Goal: Transaction & Acquisition: Purchase product/service

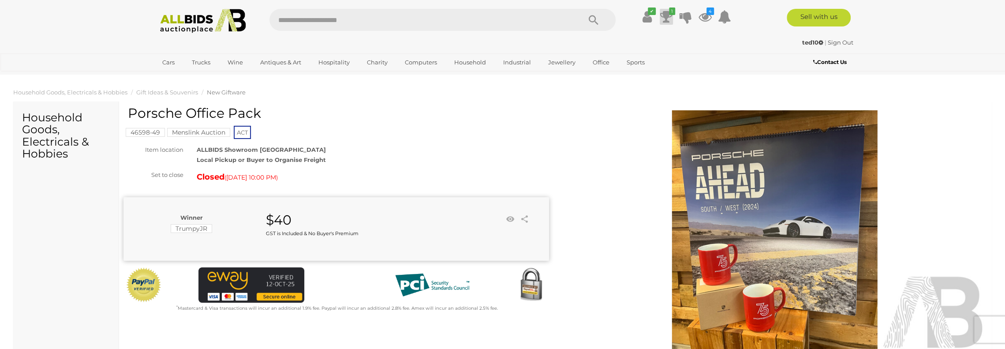
click at [669, 9] on icon "1" at bounding box center [672, 10] width 6 height 7
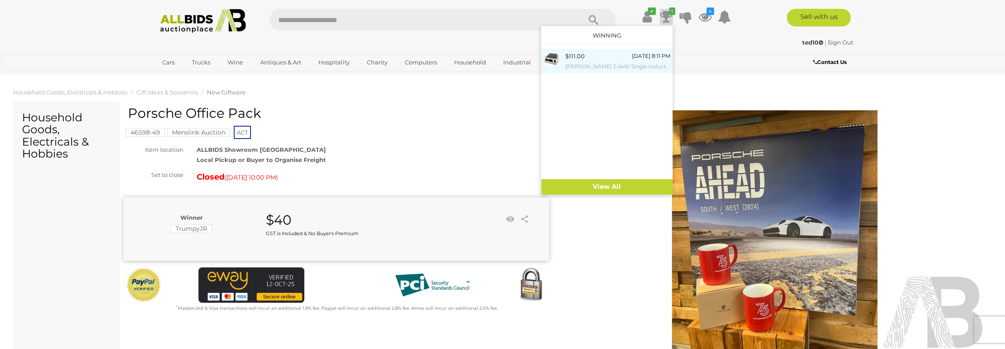
click at [632, 59] on div "[DATE] 8:11 PM" at bounding box center [651, 56] width 38 height 10
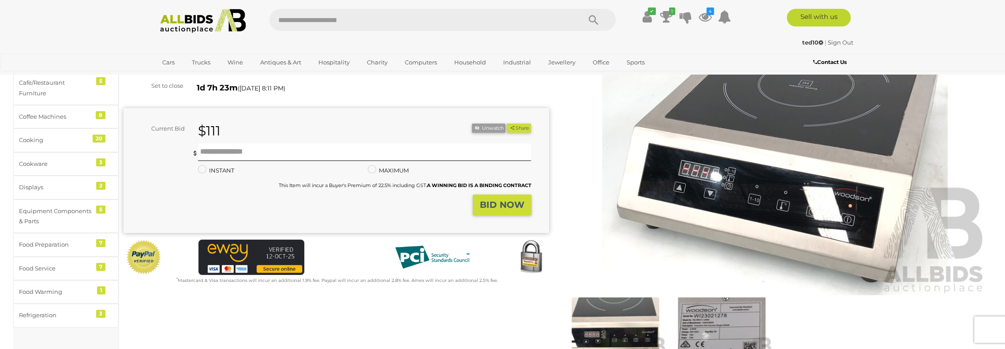
scroll to position [88, 0]
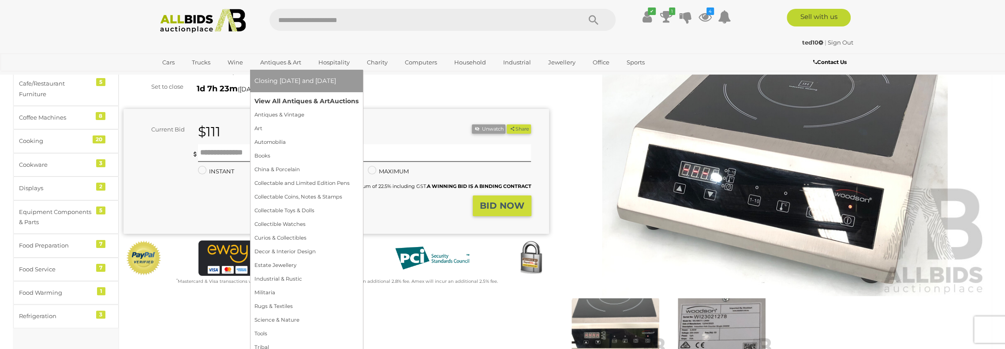
click at [288, 101] on link "View All Antiques & Art Auctions" at bounding box center [306, 101] width 104 height 14
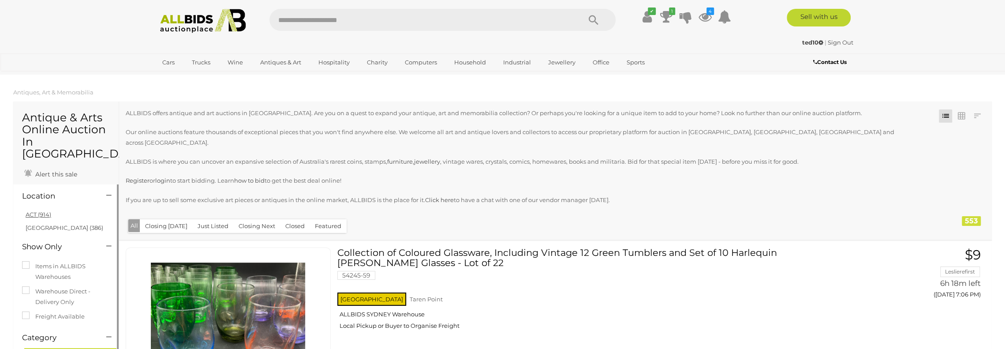
click at [39, 211] on link "ACT (914)" at bounding box center [39, 214] width 26 height 7
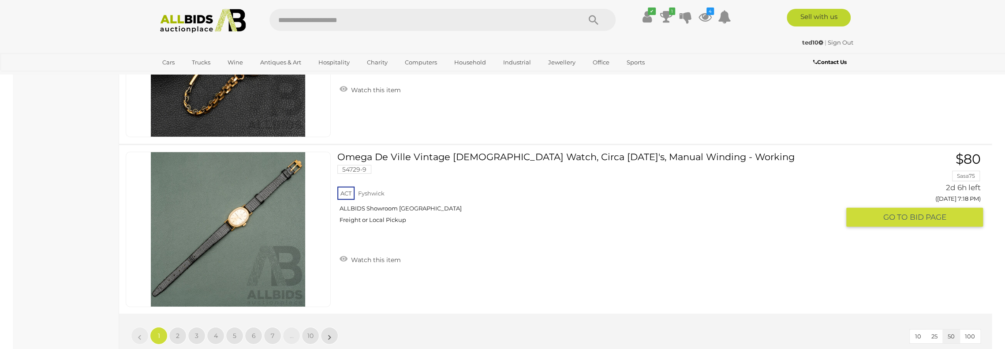
scroll to position [8512, 0]
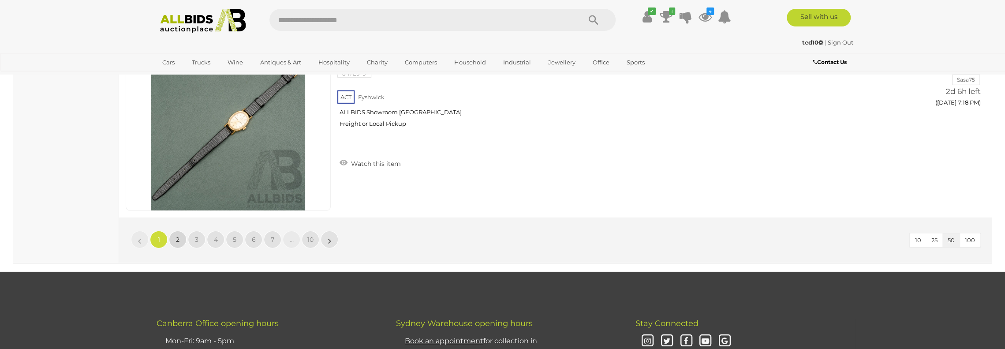
click at [178, 235] on span "2" at bounding box center [178, 239] width 4 height 8
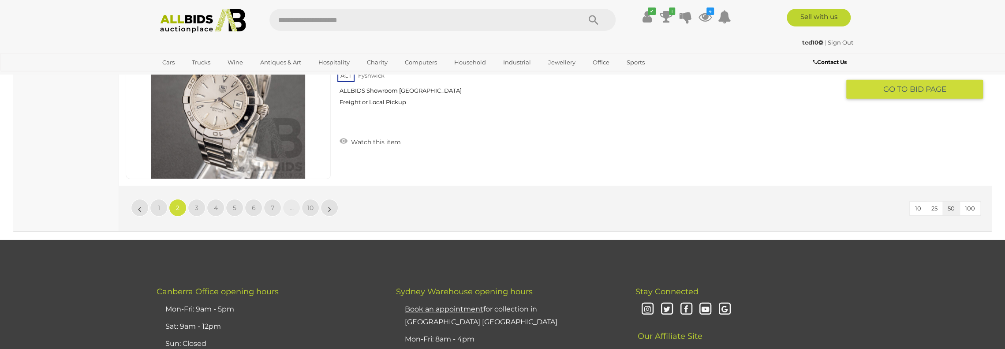
scroll to position [8564, 0]
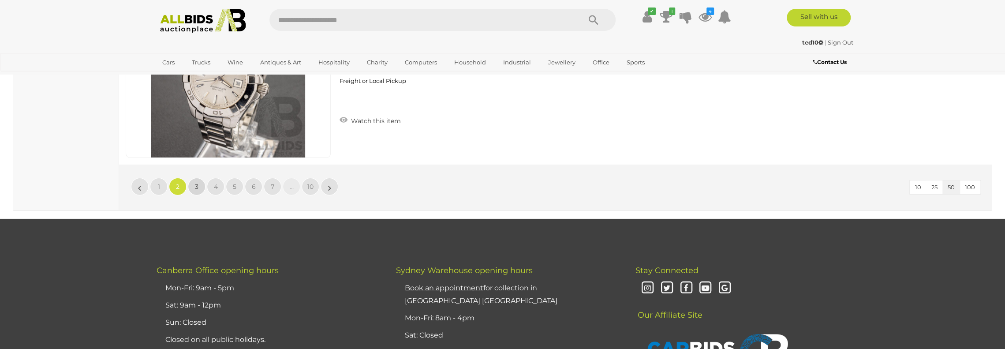
click at [196, 183] on span "3" at bounding box center [197, 187] width 4 height 8
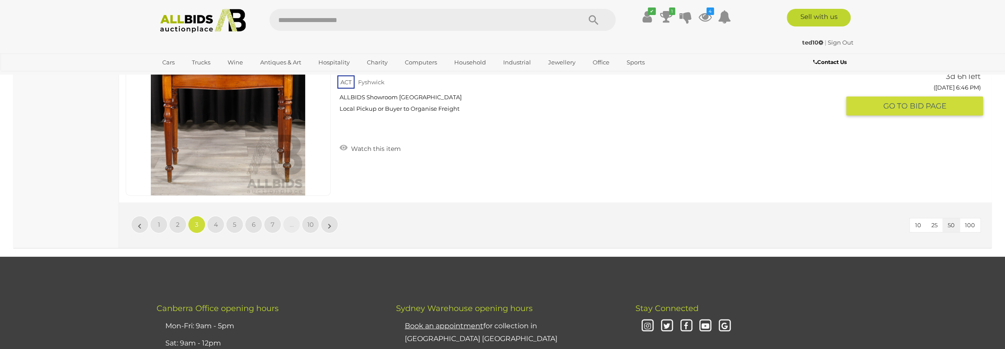
scroll to position [8564, 0]
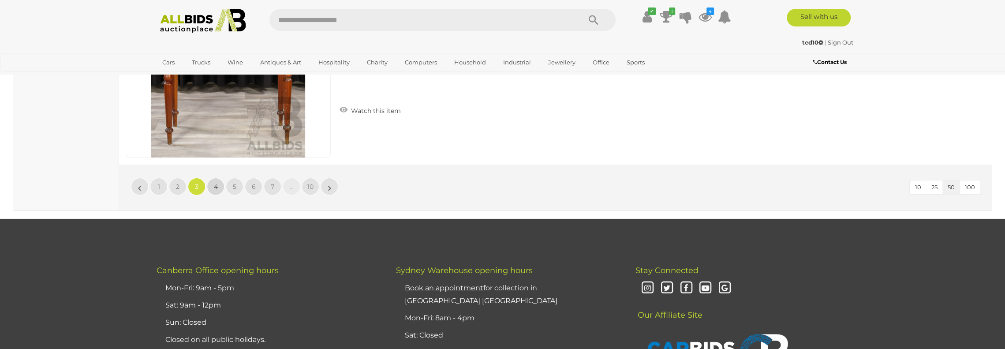
click at [216, 183] on span "4" at bounding box center [216, 187] width 4 height 8
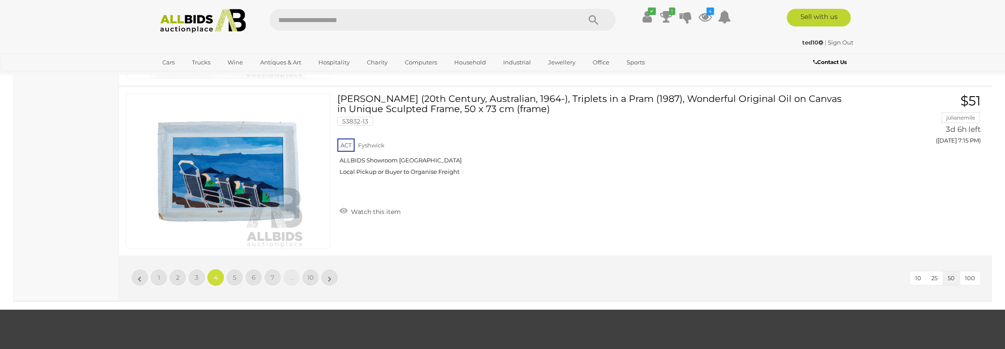
scroll to position [8476, 0]
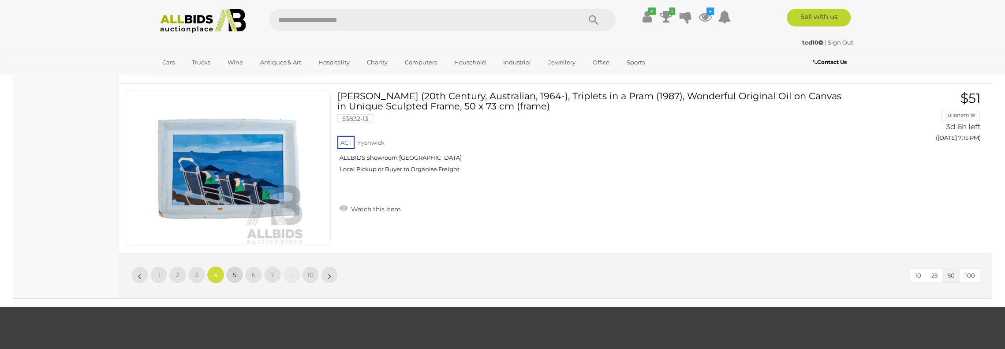
click at [234, 271] on span "5" at bounding box center [235, 275] width 4 height 8
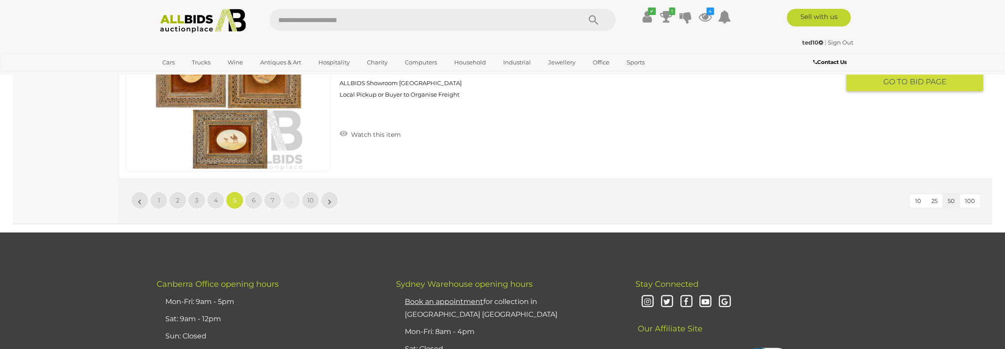
scroll to position [8564, 0]
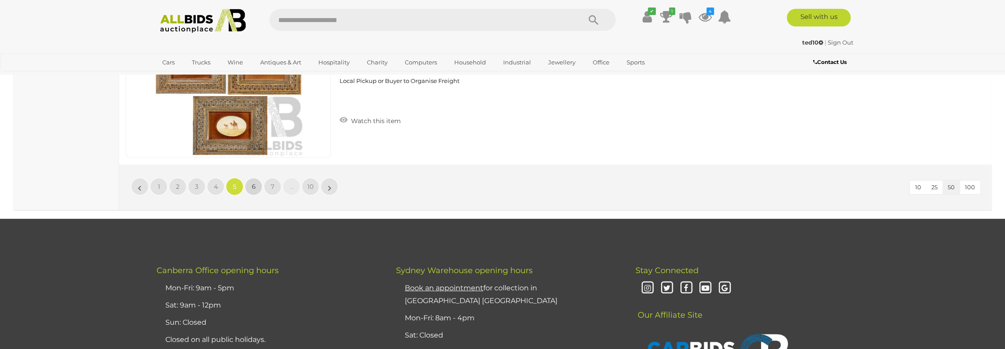
click at [252, 183] on span "6" at bounding box center [254, 187] width 4 height 8
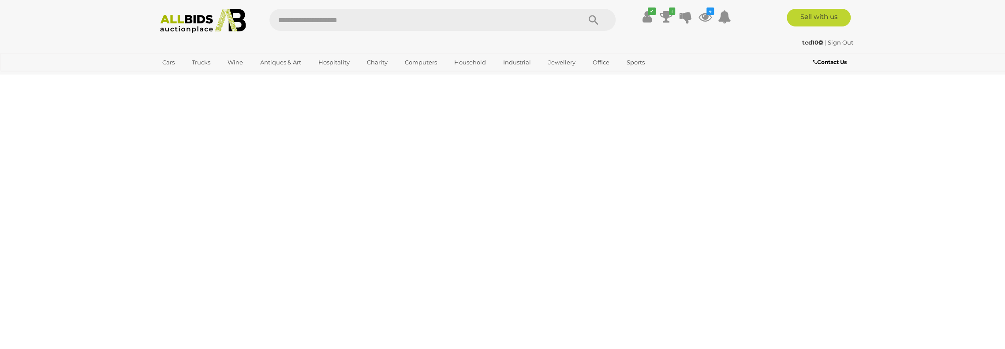
scroll to position [141, 0]
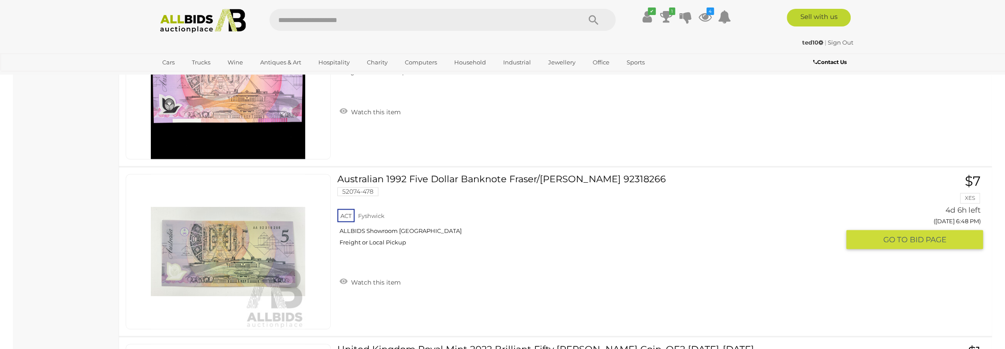
scroll to position [4331, 0]
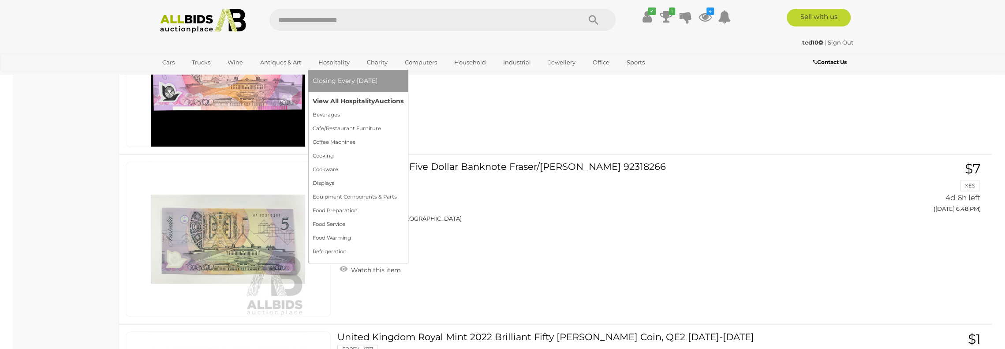
click at [355, 100] on link "View All Hospitality Auctions" at bounding box center [358, 101] width 91 height 14
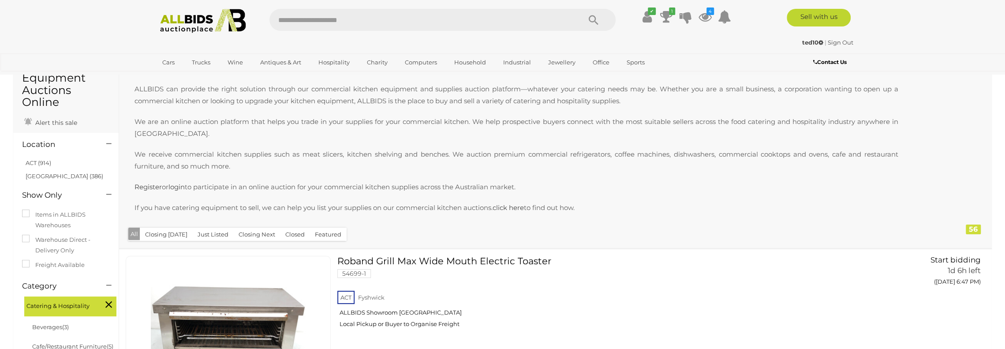
scroll to position [44, 0]
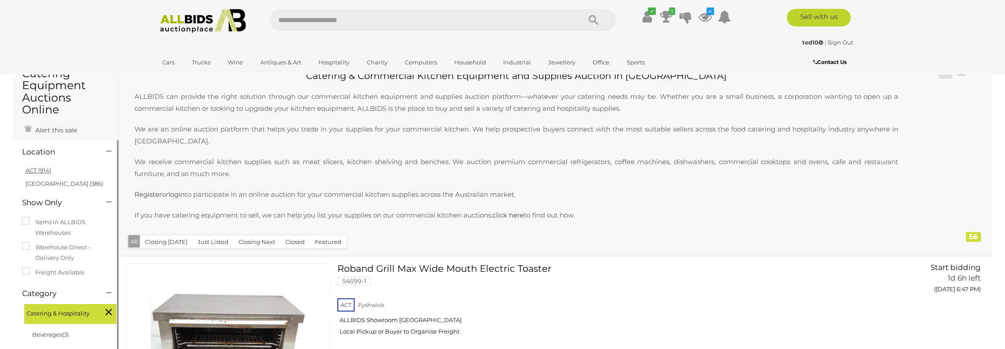
click at [49, 169] on link "ACT (914)" at bounding box center [39, 170] width 26 height 7
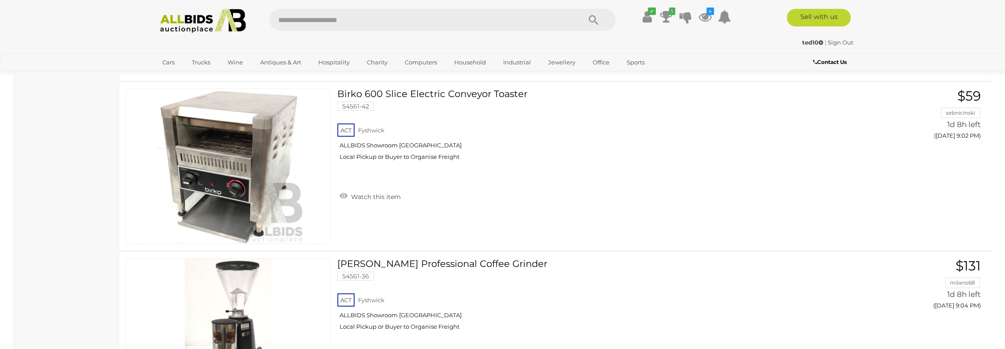
scroll to position [8556, 0]
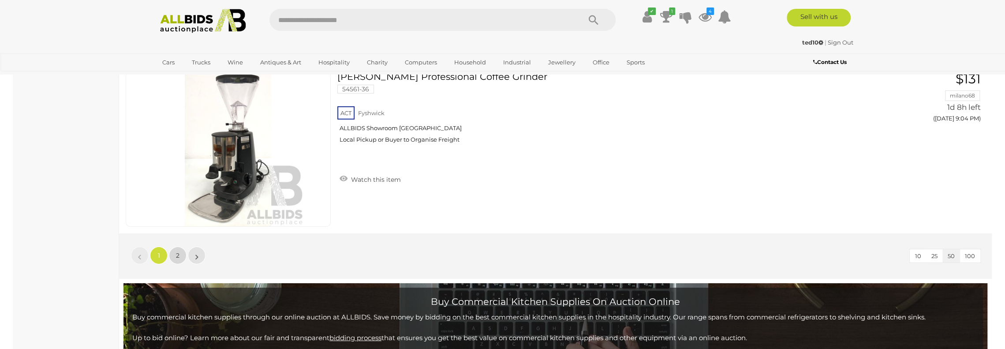
click at [179, 251] on span "2" at bounding box center [178, 255] width 4 height 8
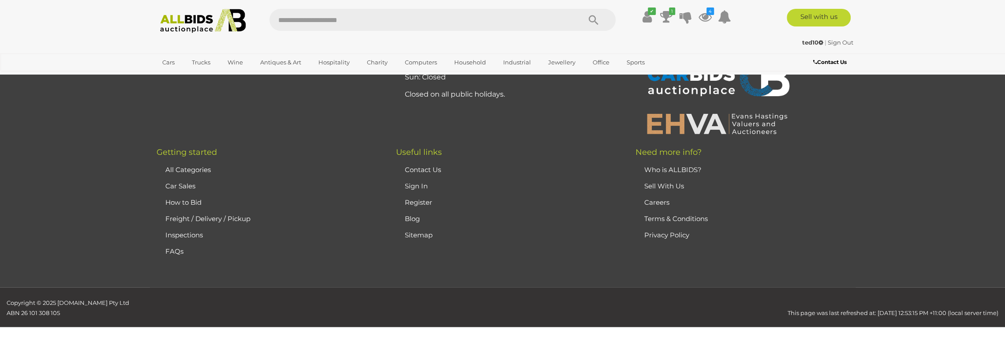
scroll to position [211, 0]
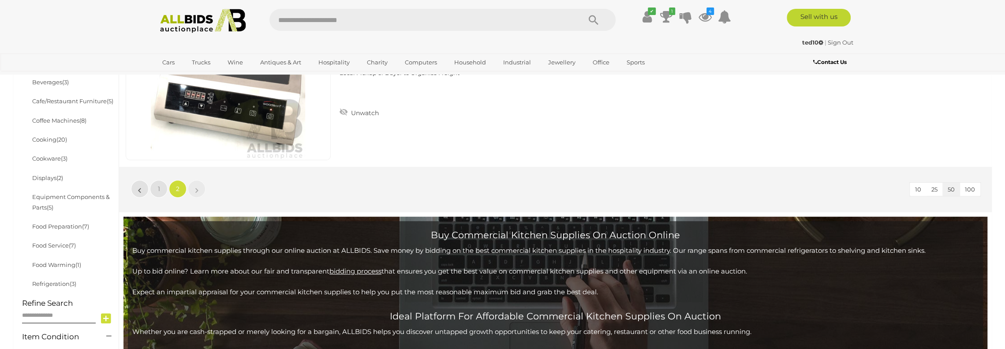
scroll to position [211, 0]
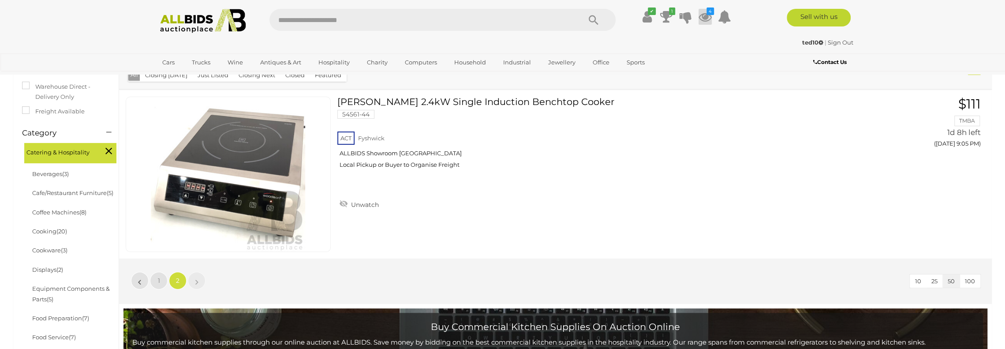
click at [710, 15] on icon at bounding box center [705, 17] width 13 height 16
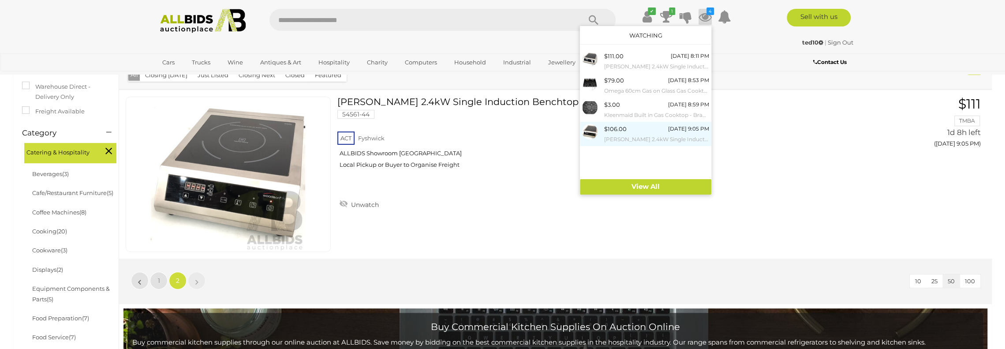
click at [637, 133] on div "$106.00 Tomorrow 9:05 PM Woodson 2.4kW Single Induction Benchtop Cooker" at bounding box center [656, 134] width 105 height 20
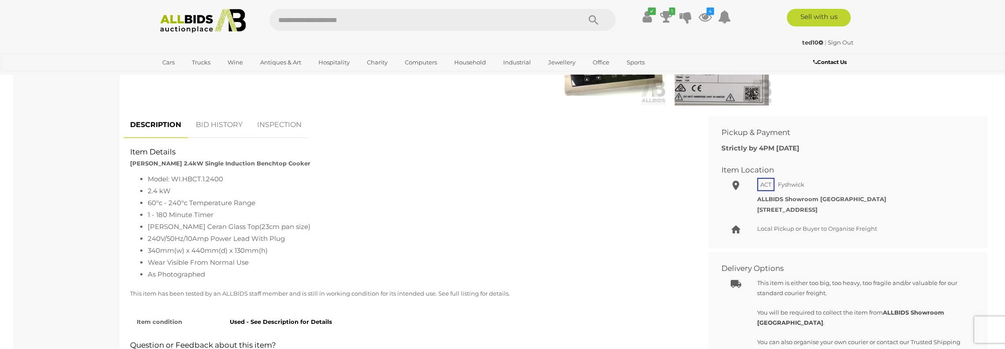
scroll to position [353, 0]
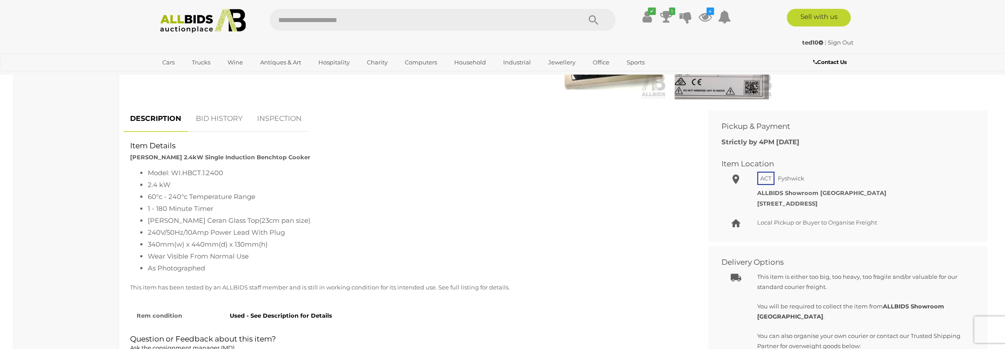
click at [224, 116] on link "BID HISTORY" at bounding box center [219, 119] width 60 height 26
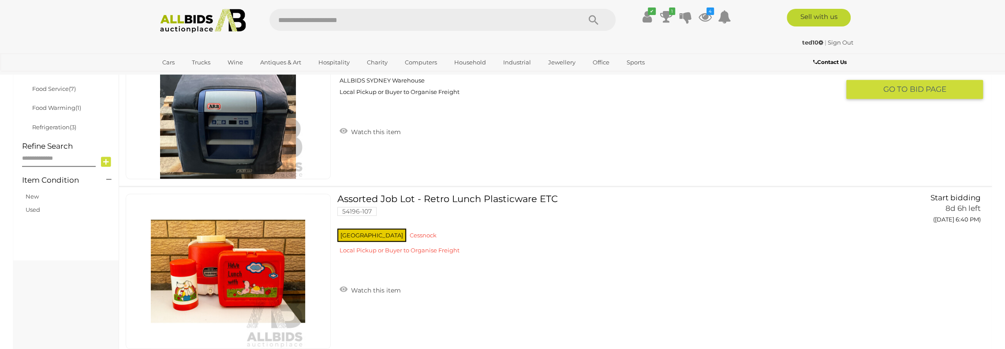
scroll to position [475, 0]
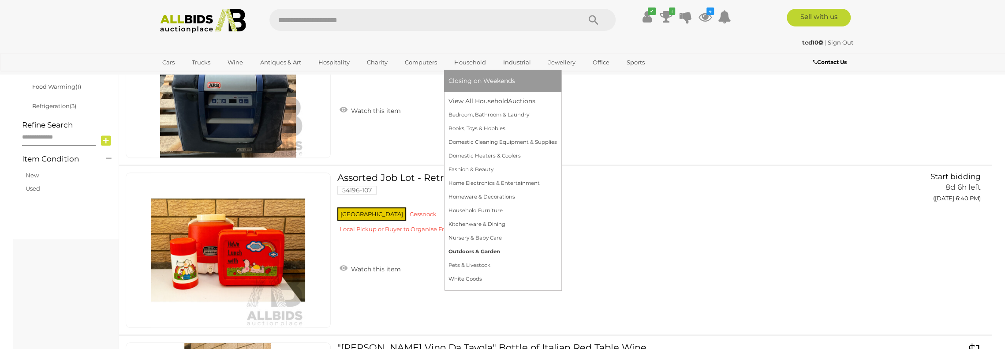
click at [482, 251] on link "Outdoors & Garden" at bounding box center [503, 252] width 108 height 14
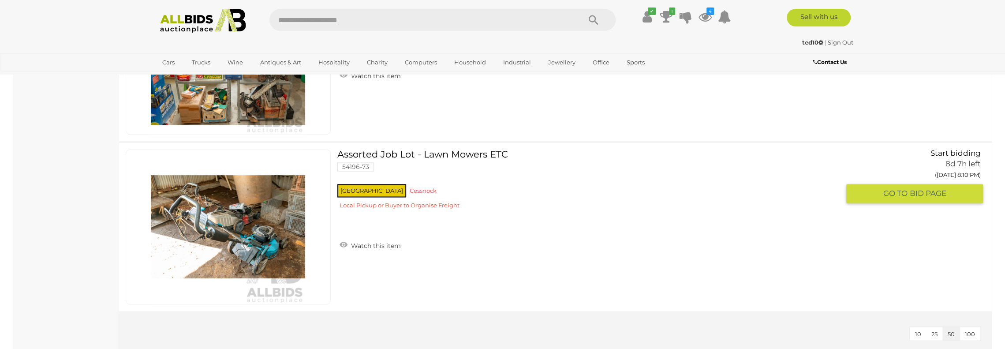
scroll to position [1103, 0]
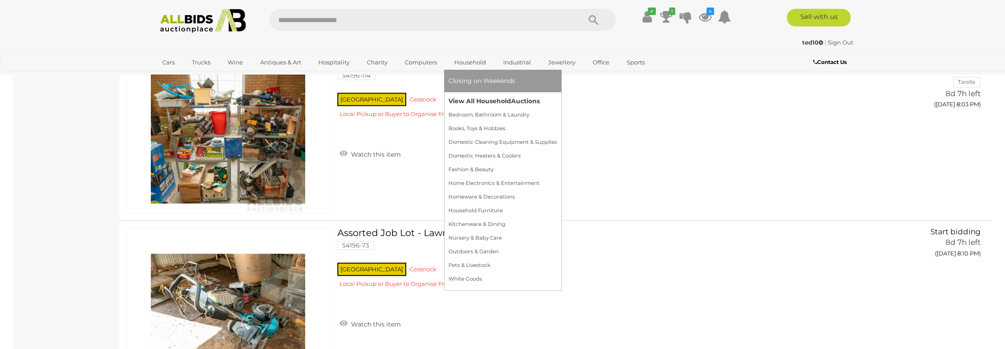
click at [471, 98] on link "View All Household Auctions" at bounding box center [503, 101] width 108 height 14
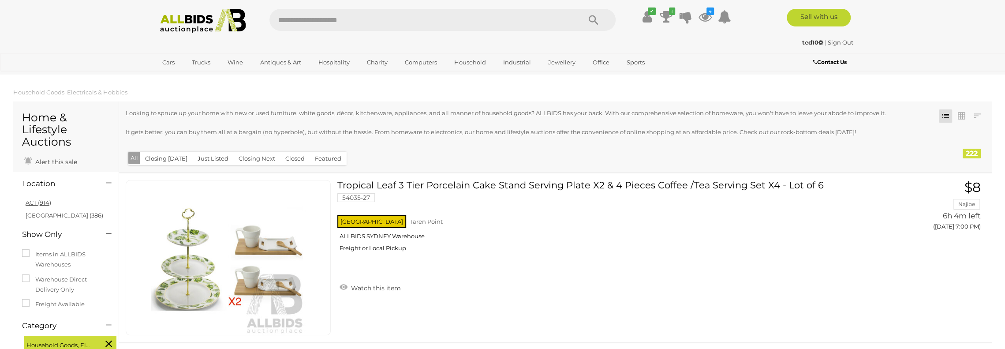
click at [33, 202] on link "ACT (914)" at bounding box center [39, 202] width 26 height 7
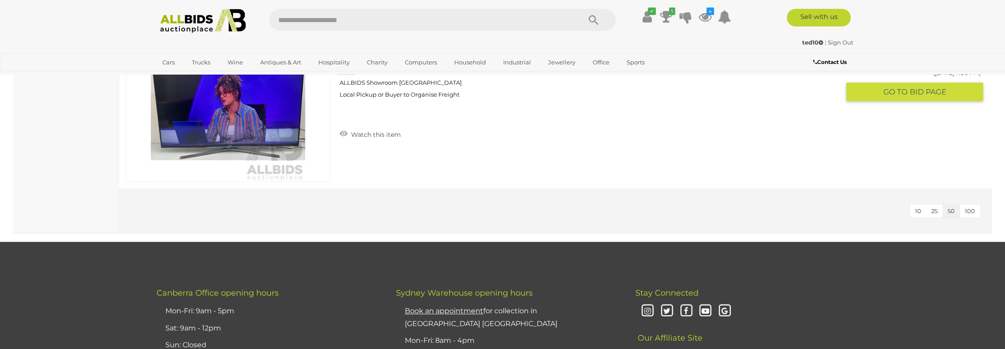
scroll to position [6615, 0]
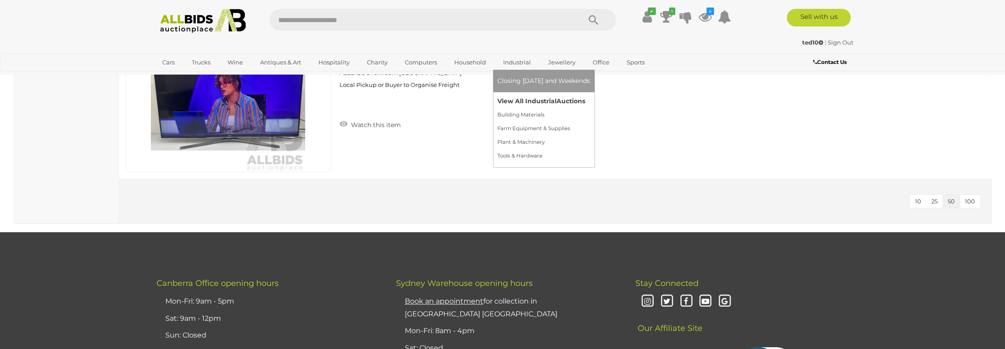
click at [515, 97] on link "View All Industrial Auctions" at bounding box center [543, 101] width 93 height 14
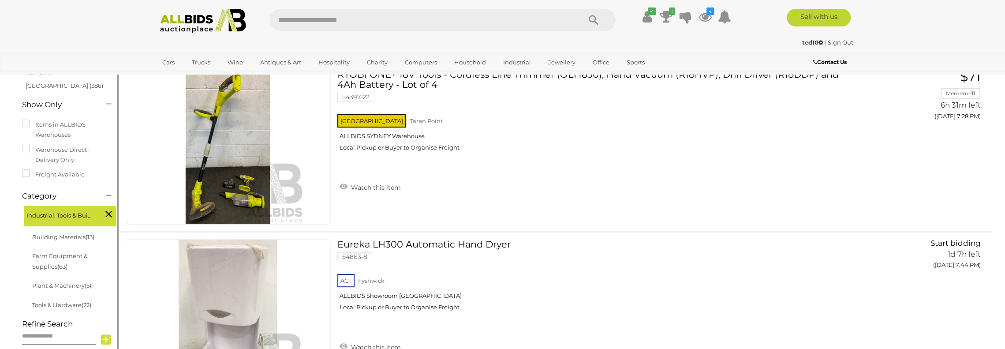
scroll to position [88, 0]
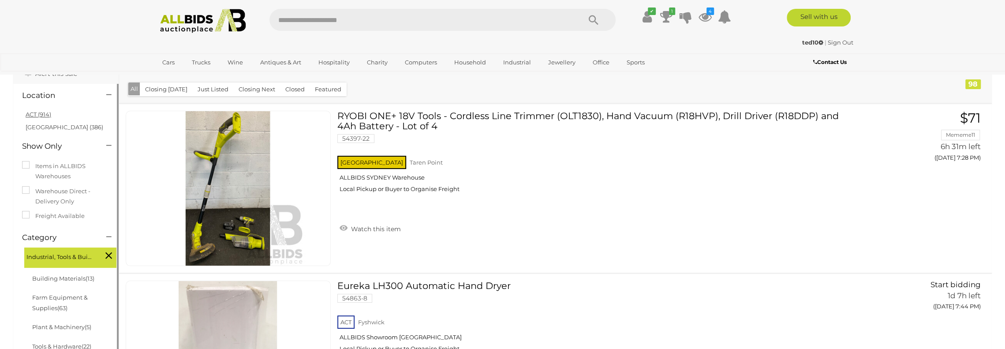
click at [42, 111] on link "ACT (914)" at bounding box center [39, 114] width 26 height 7
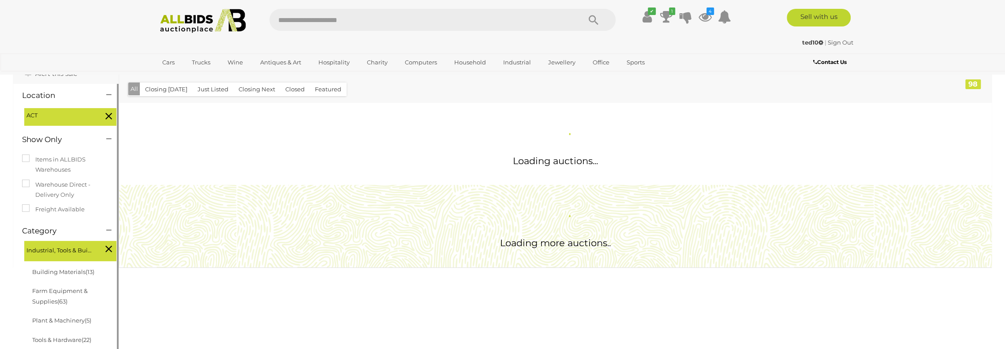
scroll to position [0, 0]
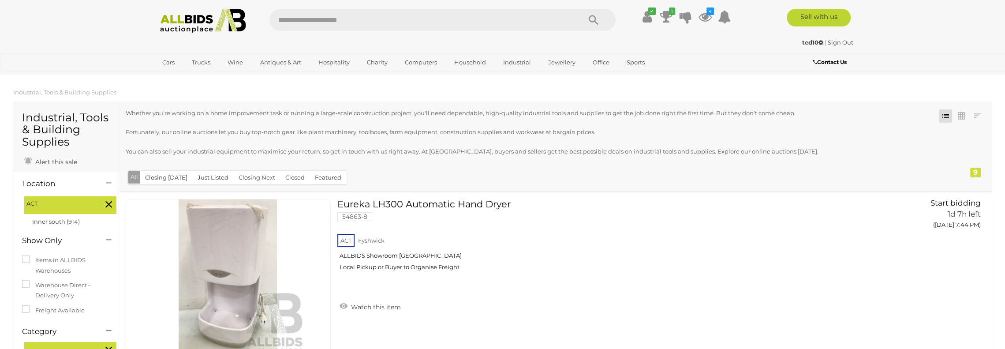
click at [111, 203] on icon at bounding box center [108, 203] width 7 height 11
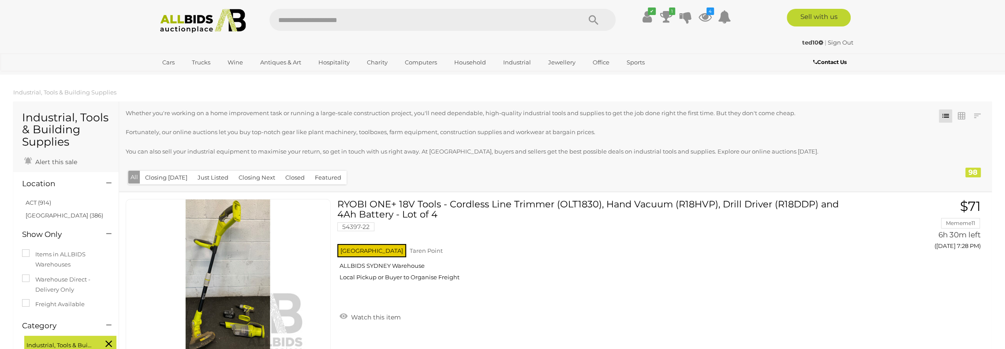
click at [32, 213] on link "[GEOGRAPHIC_DATA] (386)" at bounding box center [65, 215] width 78 height 7
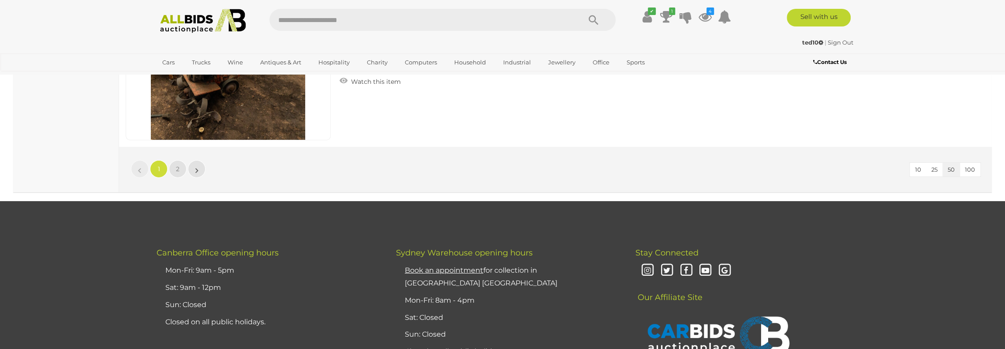
scroll to position [8600, 0]
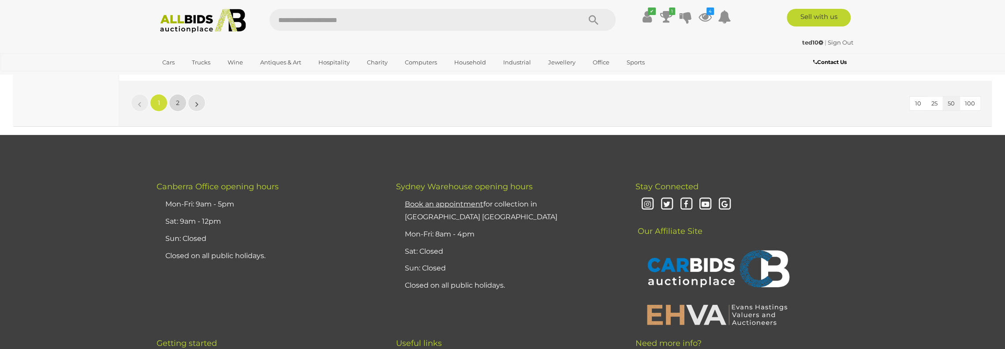
click at [176, 99] on span "2" at bounding box center [178, 103] width 4 height 8
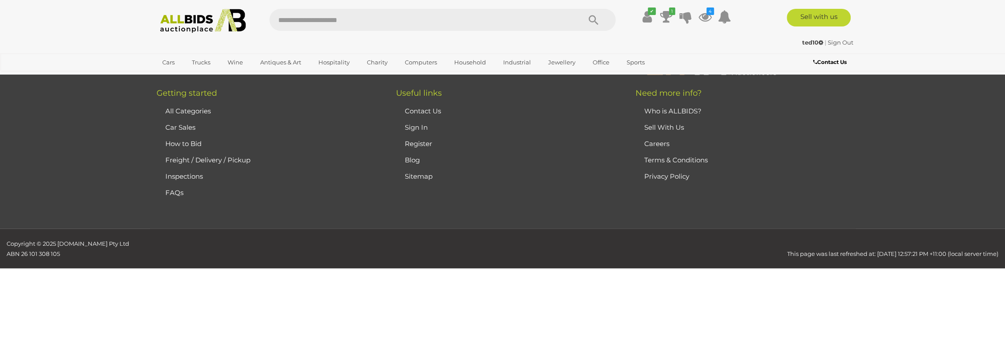
scroll to position [102, 0]
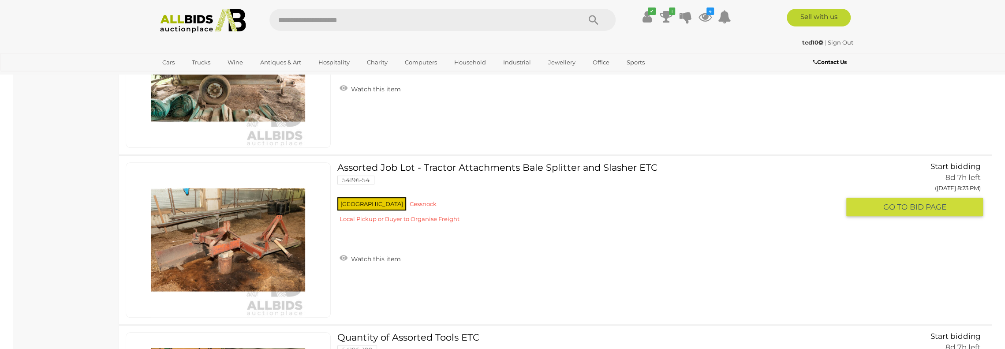
scroll to position [6321, 0]
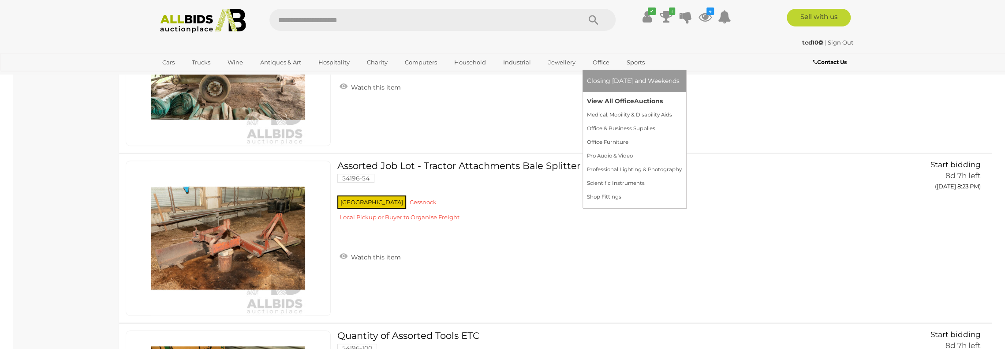
click at [600, 103] on link "View All Office Auctions" at bounding box center [634, 101] width 95 height 14
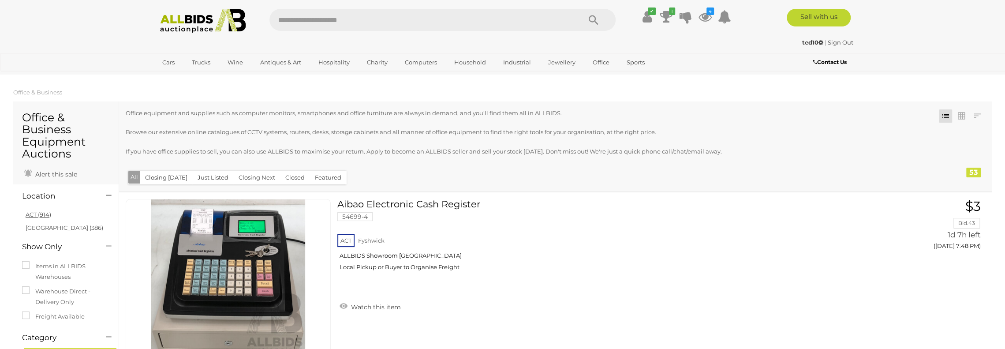
click at [36, 214] on link "ACT (914)" at bounding box center [39, 214] width 26 height 7
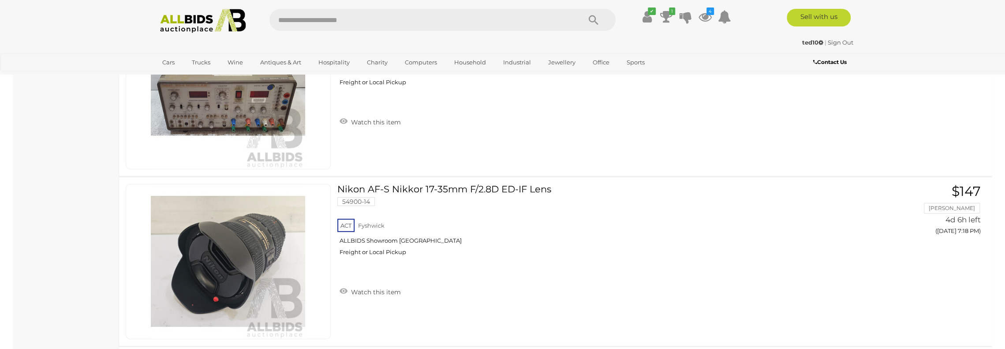
scroll to position [2381, 0]
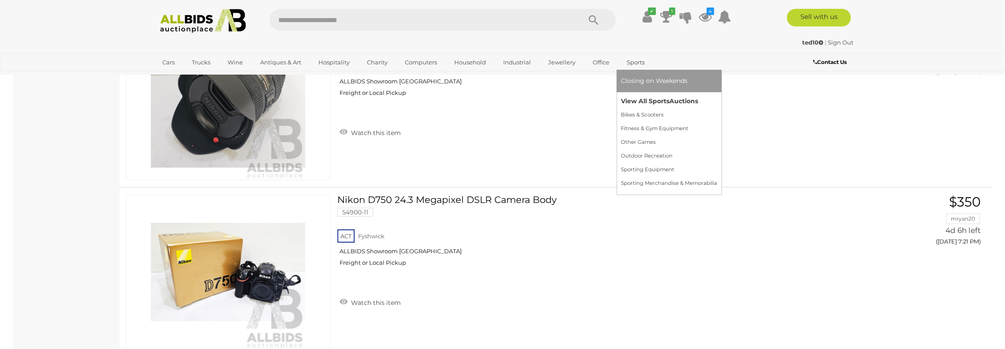
click at [632, 101] on link "View All Sports Auctions" at bounding box center [669, 101] width 96 height 14
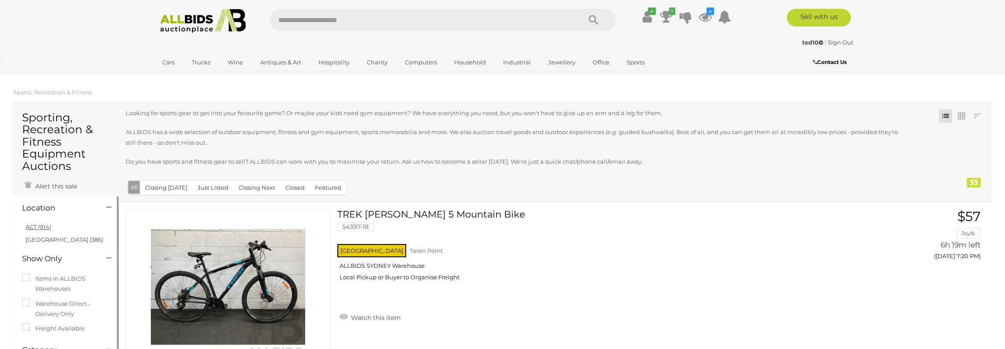
click at [44, 227] on link "ACT (914)" at bounding box center [39, 226] width 26 height 7
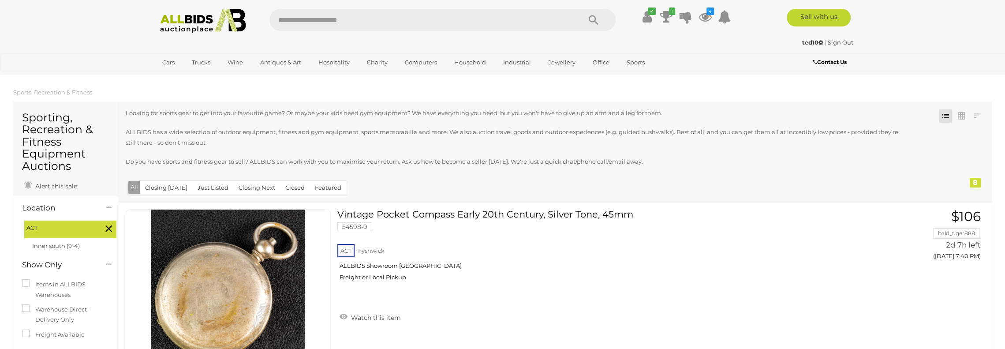
click at [112, 229] on div "Vintage Pocket Compass Early 20th Century, Silver Tone, 45mm 54598-9 ACT Fyshwi…" at bounding box center [555, 286] width 886 height 168
click at [109, 229] on icon at bounding box center [108, 228] width 7 height 11
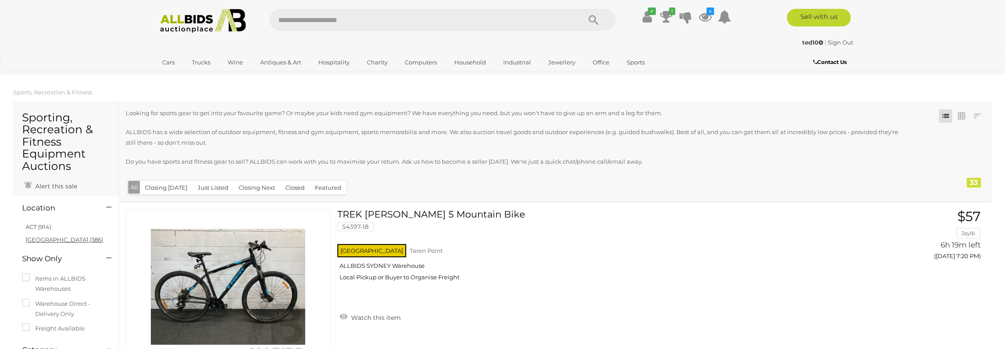
click at [52, 241] on link "NSW (386)" at bounding box center [65, 239] width 78 height 7
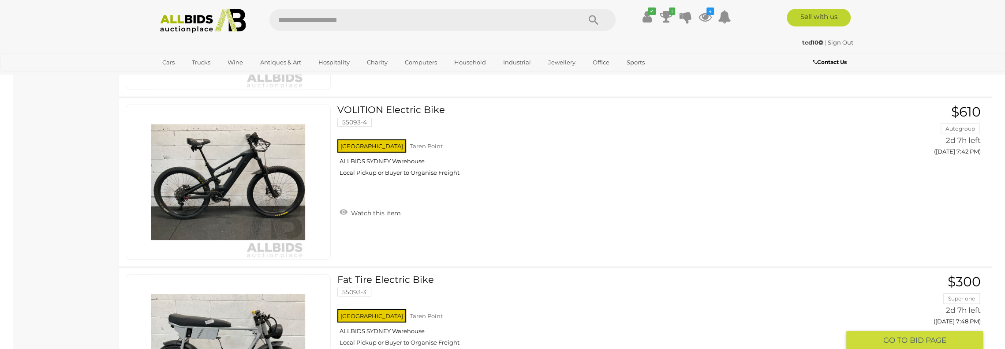
scroll to position [2426, 0]
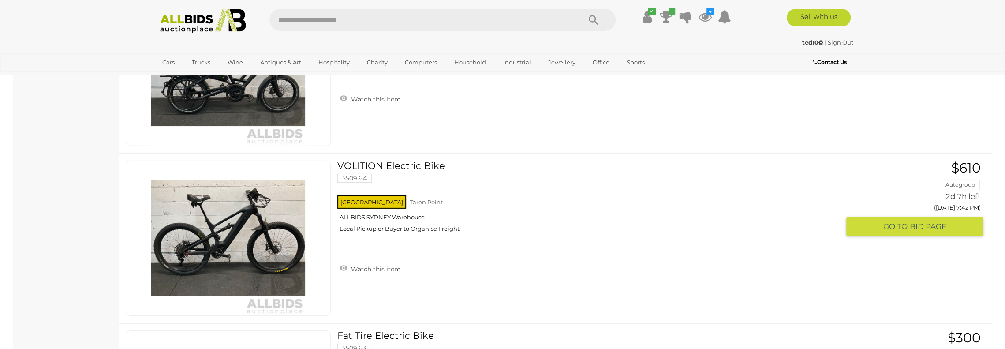
click at [236, 201] on link at bounding box center [228, 238] width 205 height 155
